Goal: Book appointment/travel/reservation

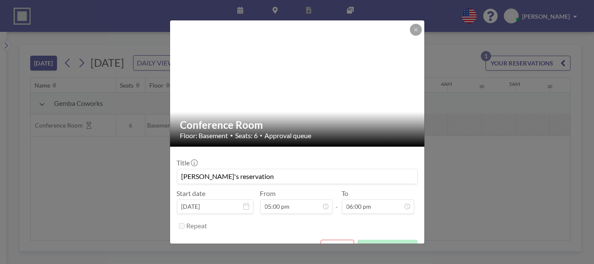
scroll to position [0, 1123]
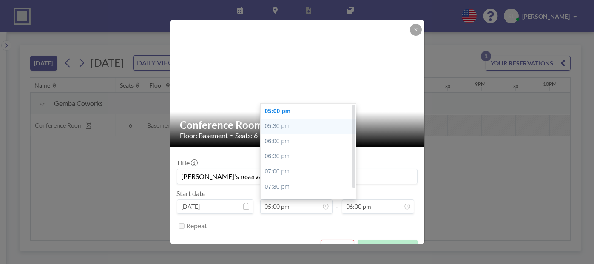
click at [287, 125] on div "05:30 pm" at bounding box center [311, 126] width 100 height 15
type input "05:30 pm"
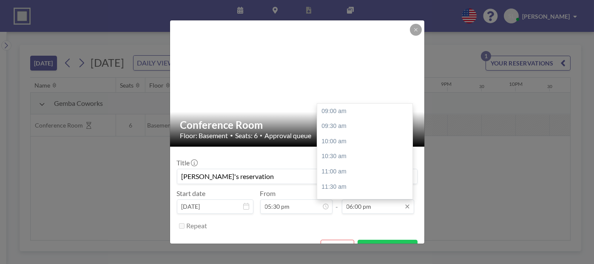
scroll to position [253, 0]
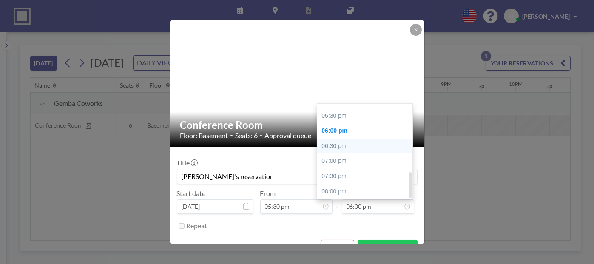
click at [358, 147] on div "06:30 pm" at bounding box center [367, 146] width 100 height 15
type input "06:30 pm"
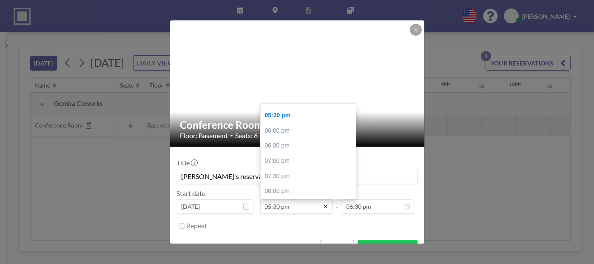
scroll to position [17, 0]
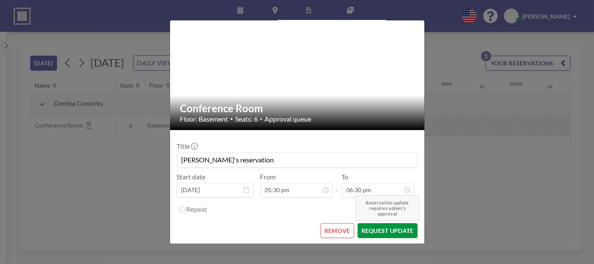
click at [387, 231] on button "REQUEST UPDATE Reservation update requires admin's approval" at bounding box center [388, 230] width 60 height 15
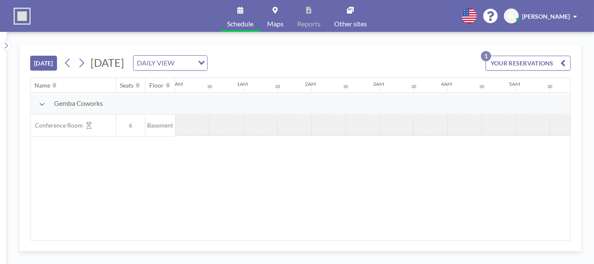
scroll to position [0, 613]
